Goal: Find specific page/section: Find specific page/section

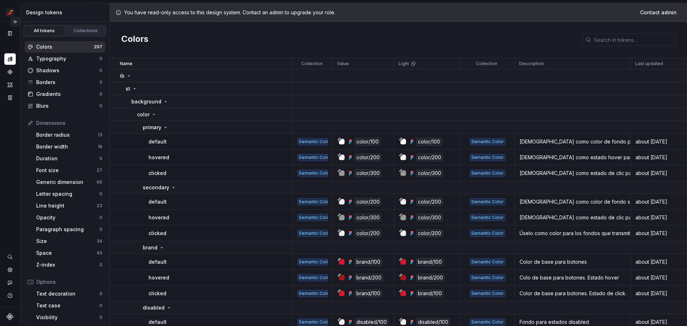
click at [18, 25] on button "Expand sidebar" at bounding box center [15, 22] width 10 height 10
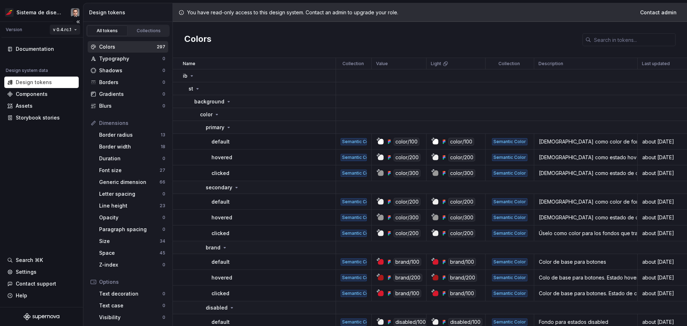
click at [69, 29] on html "Sistema de diseño Iberia Version v 0.4.rc.1 Documentation Design system data De…" at bounding box center [343, 163] width 687 height 326
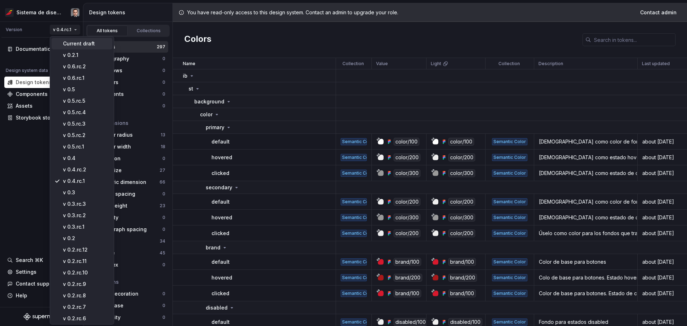
click at [68, 42] on div "Current draft" at bounding box center [86, 43] width 47 height 7
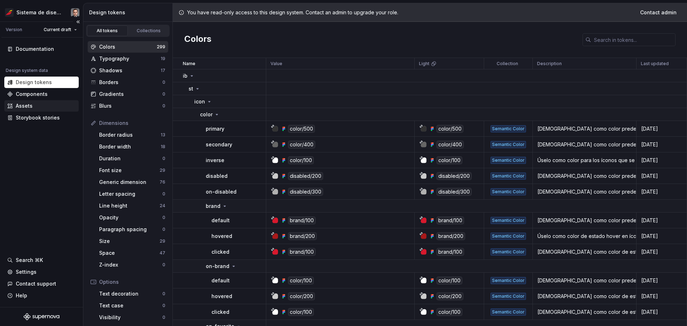
click at [34, 103] on div "Assets" at bounding box center [41, 105] width 69 height 7
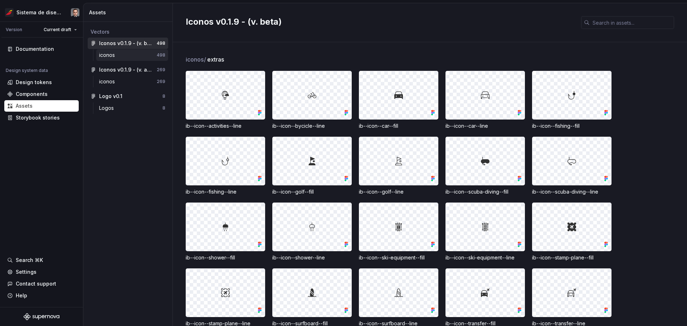
click at [125, 57] on div "iconos" at bounding box center [128, 55] width 58 height 7
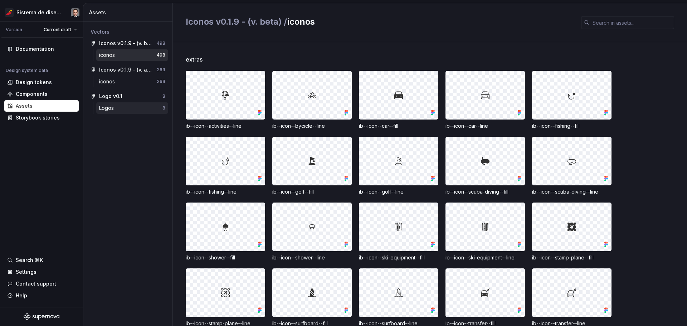
click at [117, 106] on div "Logos" at bounding box center [130, 108] width 63 height 7
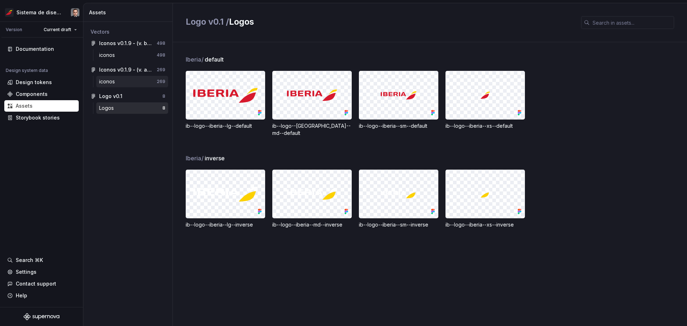
click at [122, 82] on div "iconos" at bounding box center [128, 81] width 58 height 7
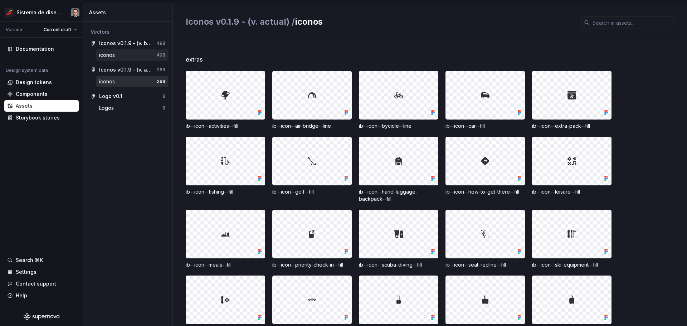
click at [127, 57] on div "iconos" at bounding box center [128, 55] width 58 height 7
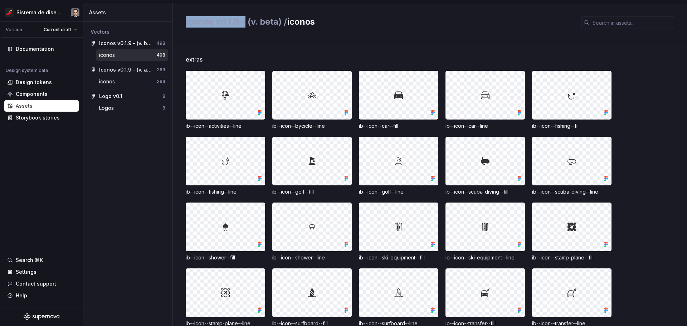
drag, startPoint x: 186, startPoint y: 22, endPoint x: 245, endPoint y: 25, distance: 59.1
click at [245, 25] on span "Iconos v0.1.9 - (v. beta) /" at bounding box center [236, 21] width 101 height 10
drag, startPoint x: 239, startPoint y: 22, endPoint x: 185, endPoint y: 22, distance: 54.1
click at [185, 22] on div "Iconos v0.1.9 - (v. beta) / iconos" at bounding box center [430, 22] width 515 height 39
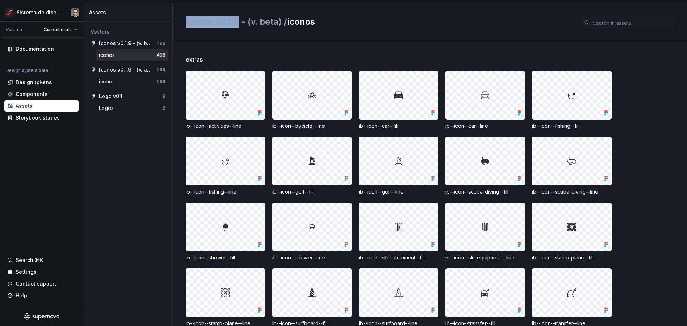
click at [185, 22] on div "Iconos v0.1.9 - (v. beta) / iconos" at bounding box center [430, 22] width 515 height 39
click at [126, 72] on div "Iconos v0.1.9 - (v. actual)" at bounding box center [125, 69] width 53 height 7
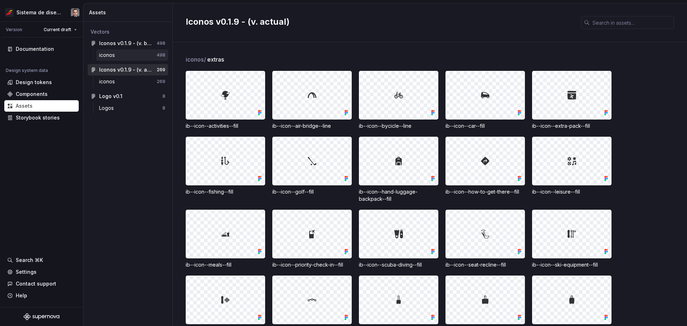
click at [120, 53] on div "iconos" at bounding box center [128, 55] width 58 height 7
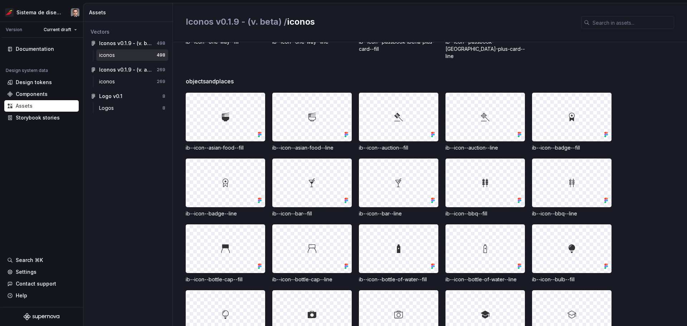
scroll to position [2864, 0]
